Goal: Navigation & Orientation: Find specific page/section

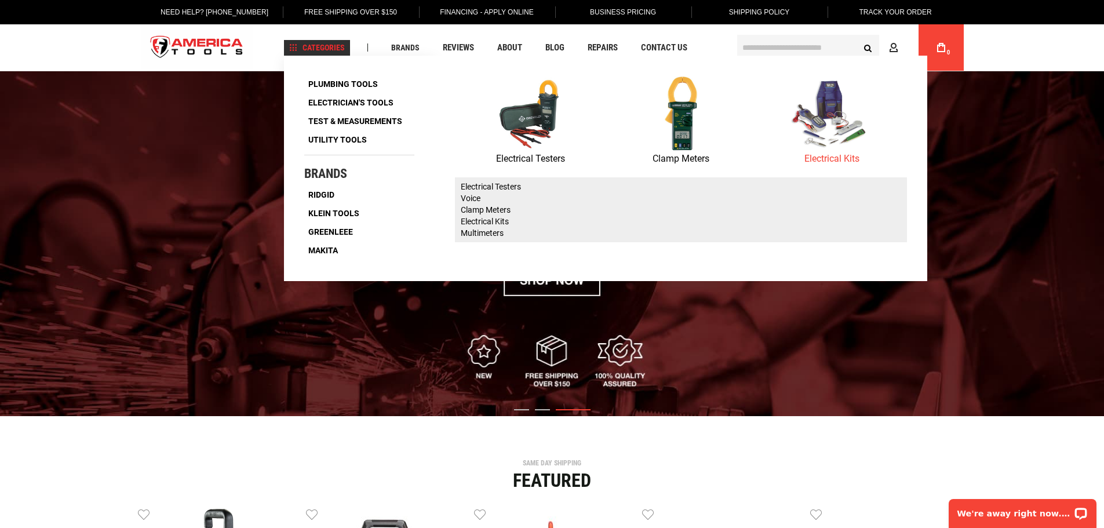
click at [836, 154] on p "Electrical Kits" at bounding box center [831, 158] width 151 height 15
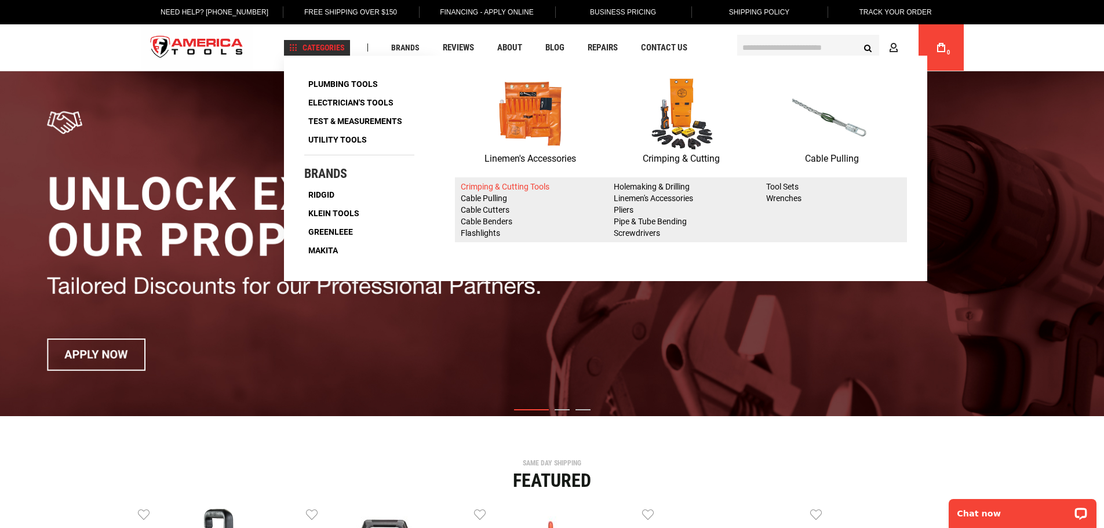
click at [500, 187] on link "Crimping & Cutting Tools" at bounding box center [505, 186] width 89 height 9
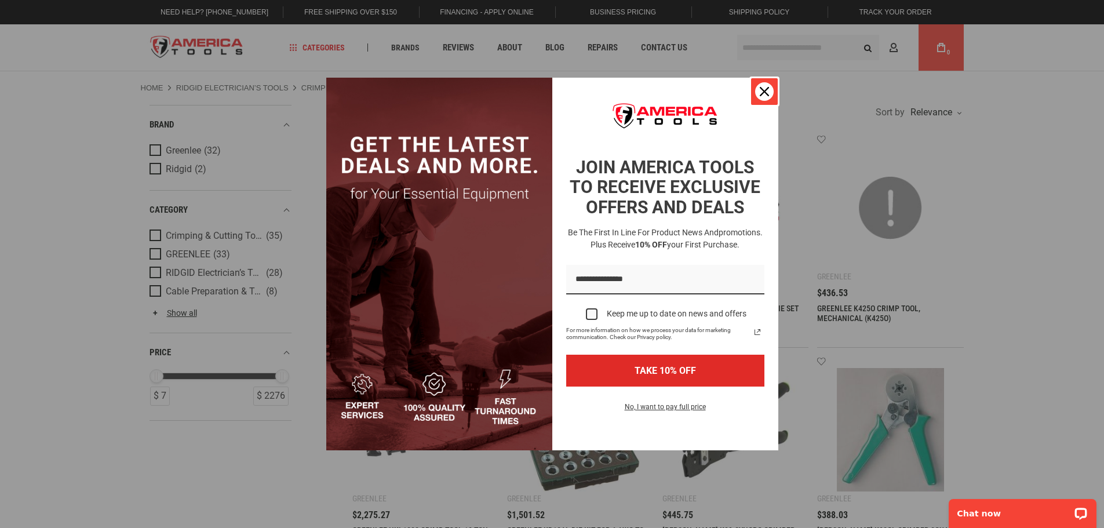
click at [773, 93] on div "Close" at bounding box center [764, 91] width 19 height 19
